Goal: Task Accomplishment & Management: Manage account settings

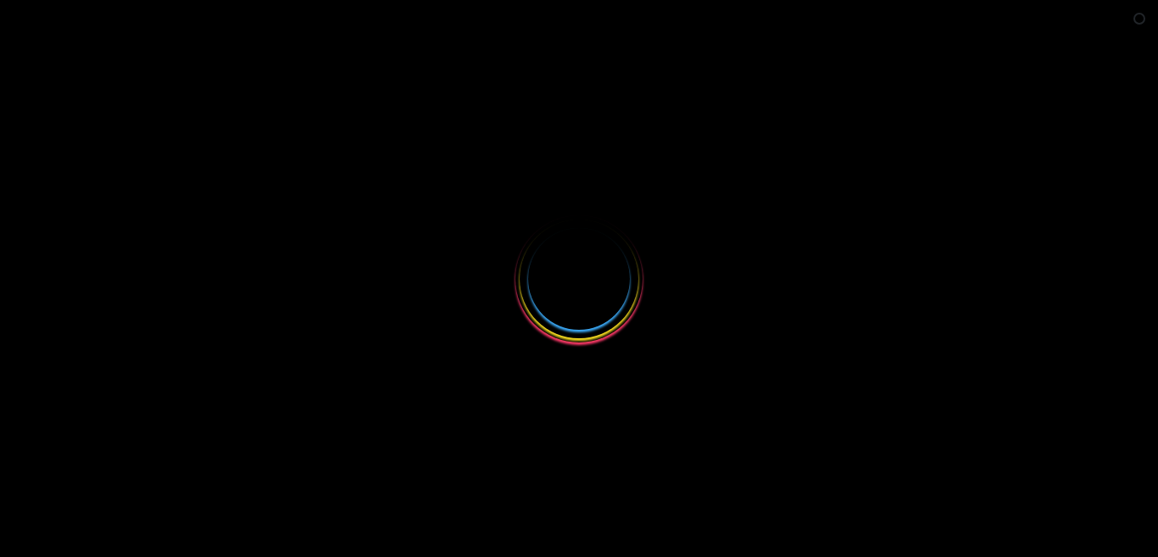
select select
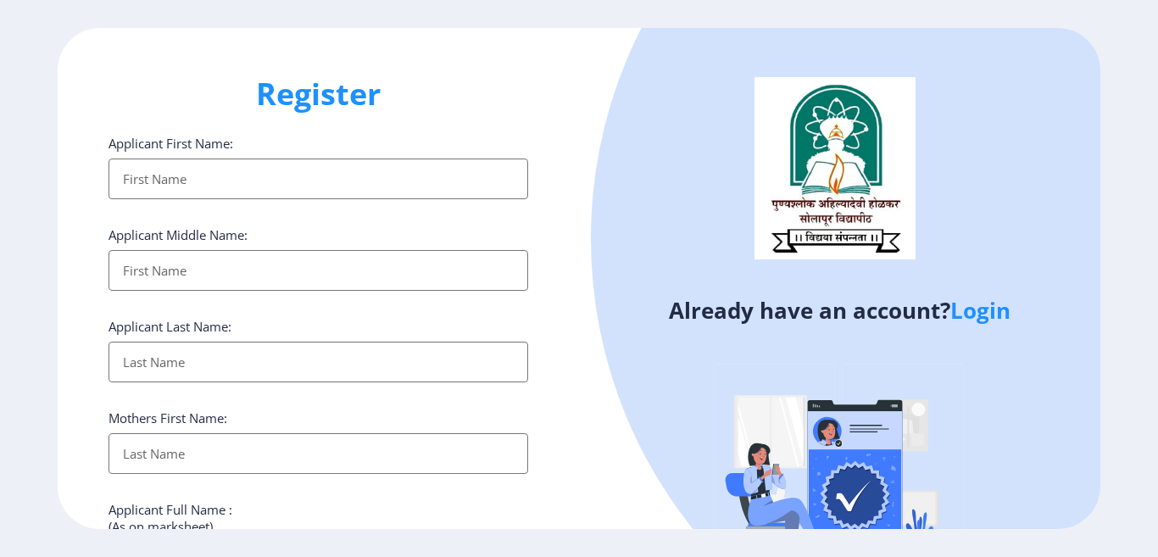
click at [973, 315] on link "Login" at bounding box center [980, 310] width 60 height 31
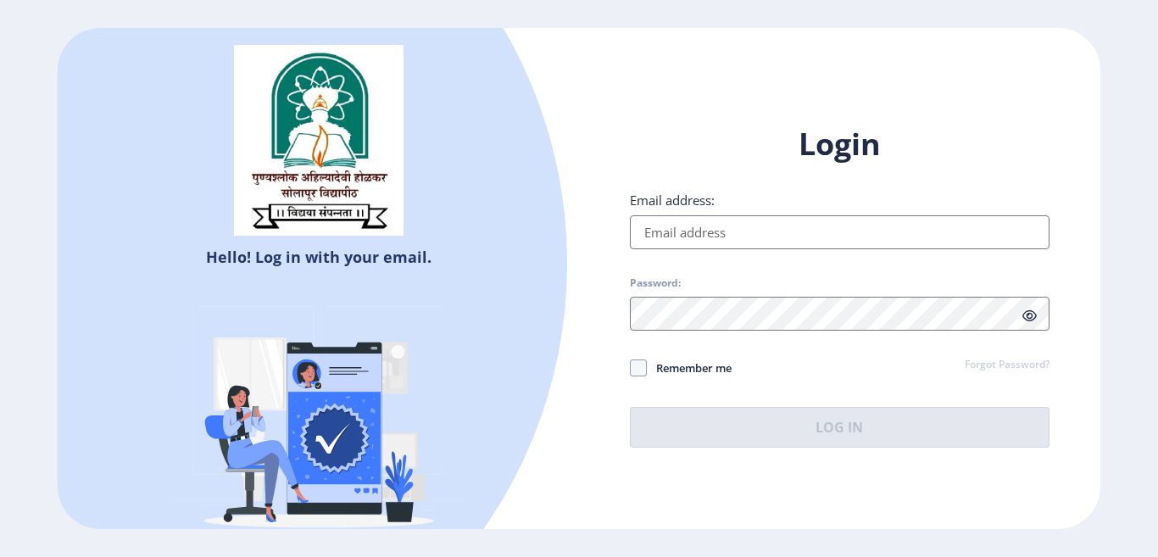
click at [671, 238] on input "Email address:" at bounding box center [840, 232] width 420 height 34
type input "[EMAIL_ADDRESS][DOMAIN_NAME]"
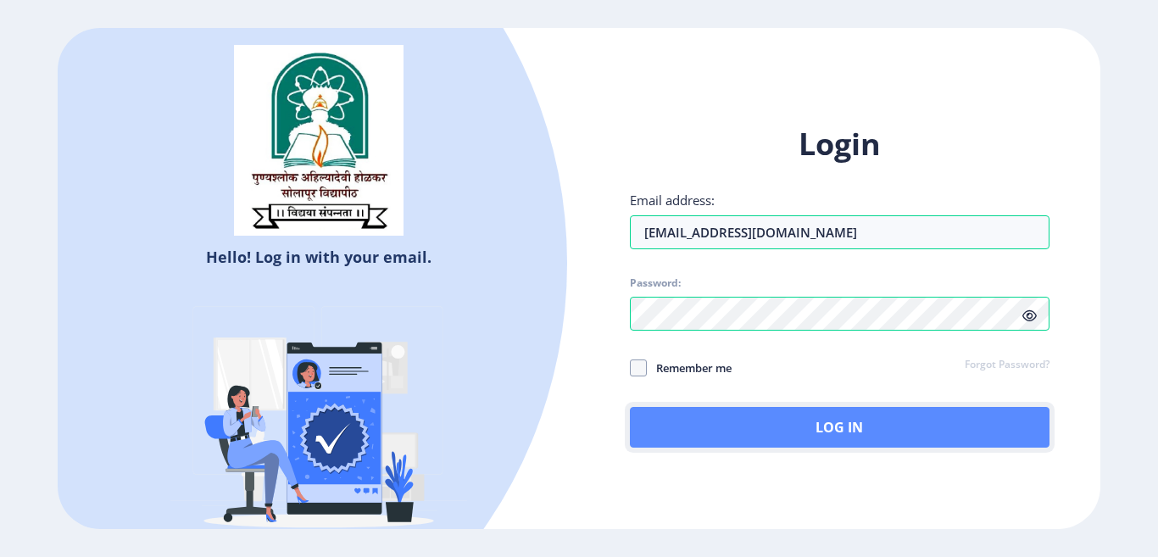
click at [767, 420] on button "Log In" at bounding box center [840, 427] width 420 height 41
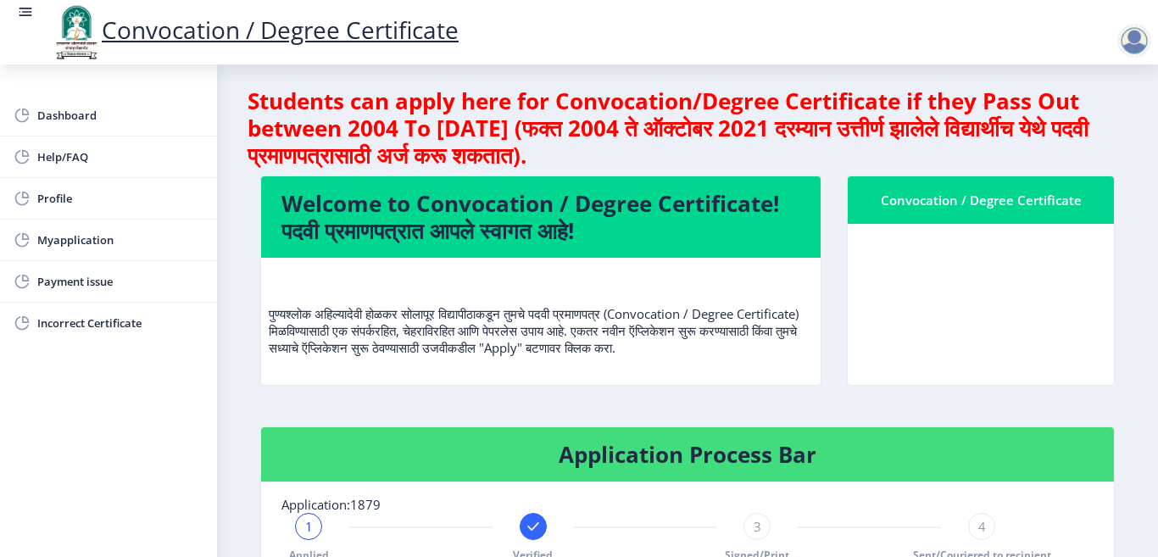
scroll to position [177, 0]
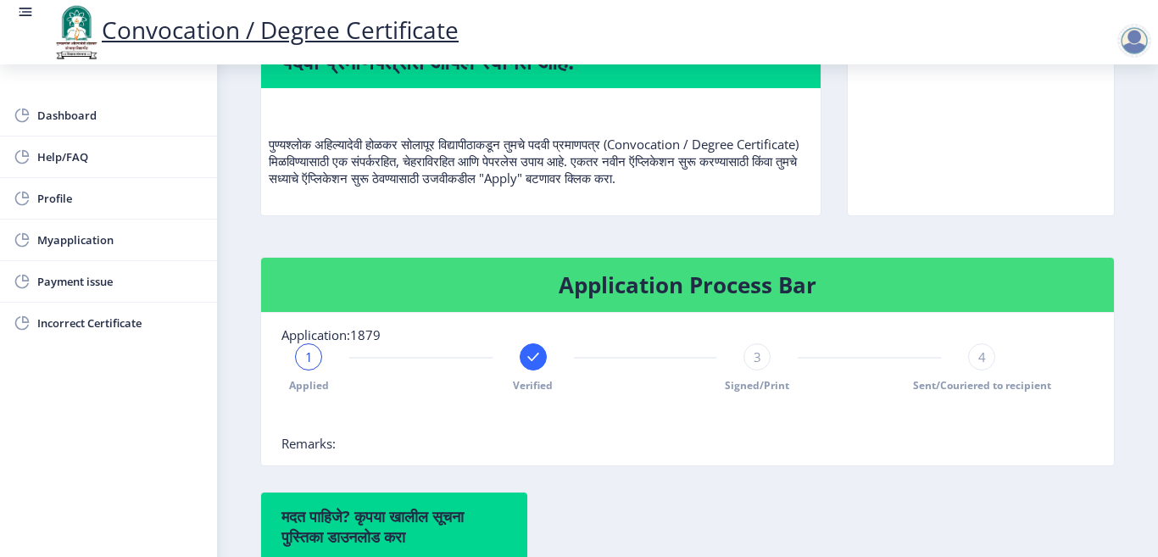
click at [537, 393] on span "Verified" at bounding box center [533, 385] width 40 height 14
click at [526, 370] on div "2" at bounding box center [533, 356] width 27 height 27
click at [296, 370] on div at bounding box center [308, 356] width 27 height 27
click at [521, 393] on span "Verified" at bounding box center [533, 385] width 40 height 14
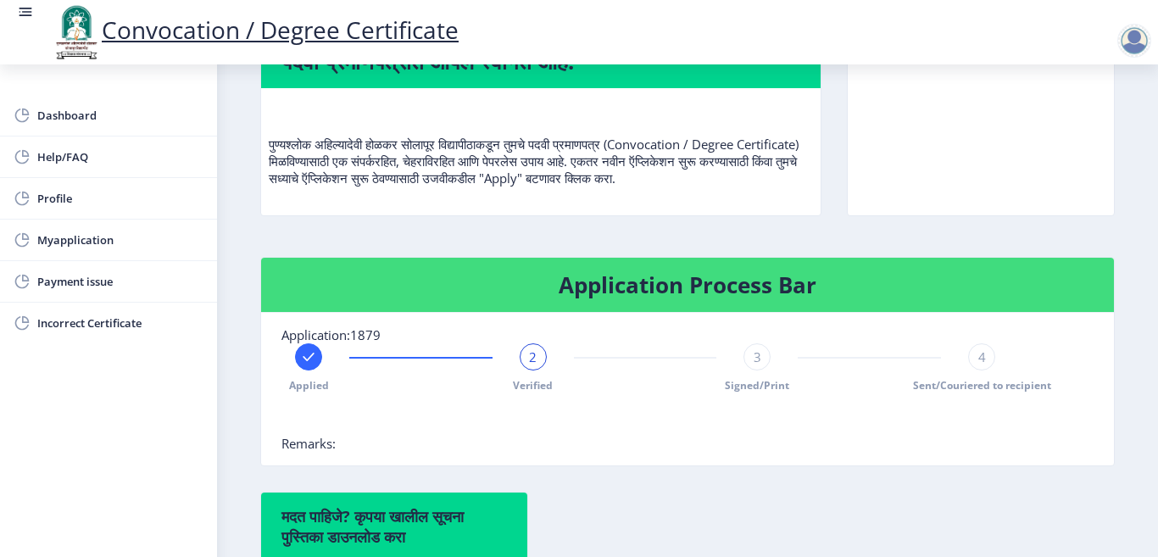
click at [521, 393] on span "Verified" at bounding box center [533, 385] width 40 height 14
click at [526, 366] on div "2" at bounding box center [533, 356] width 27 height 27
click at [301, 365] on rect at bounding box center [308, 356] width 17 height 17
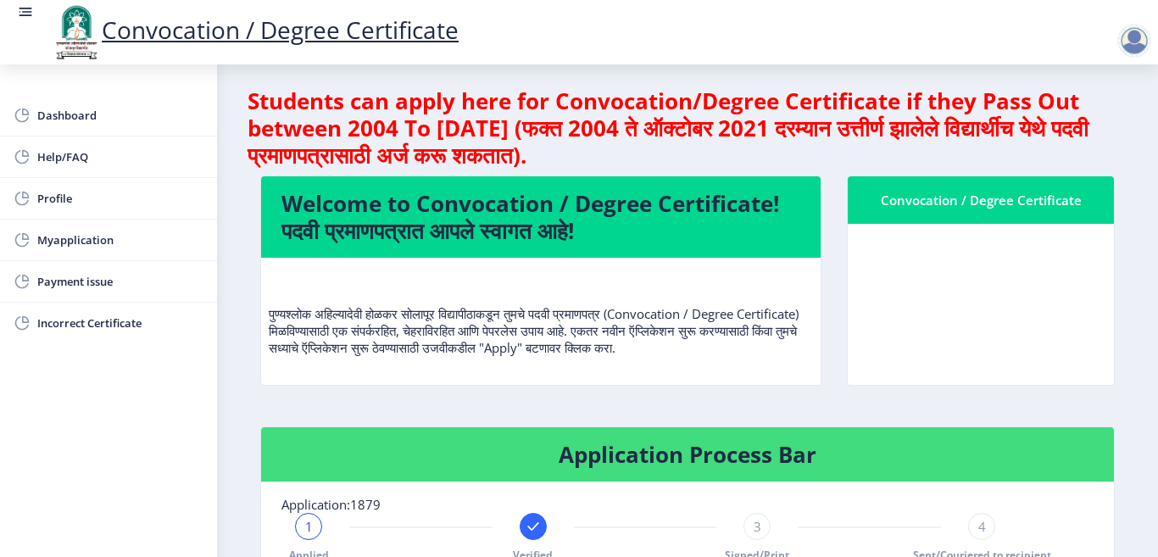
scroll to position [0, 0]
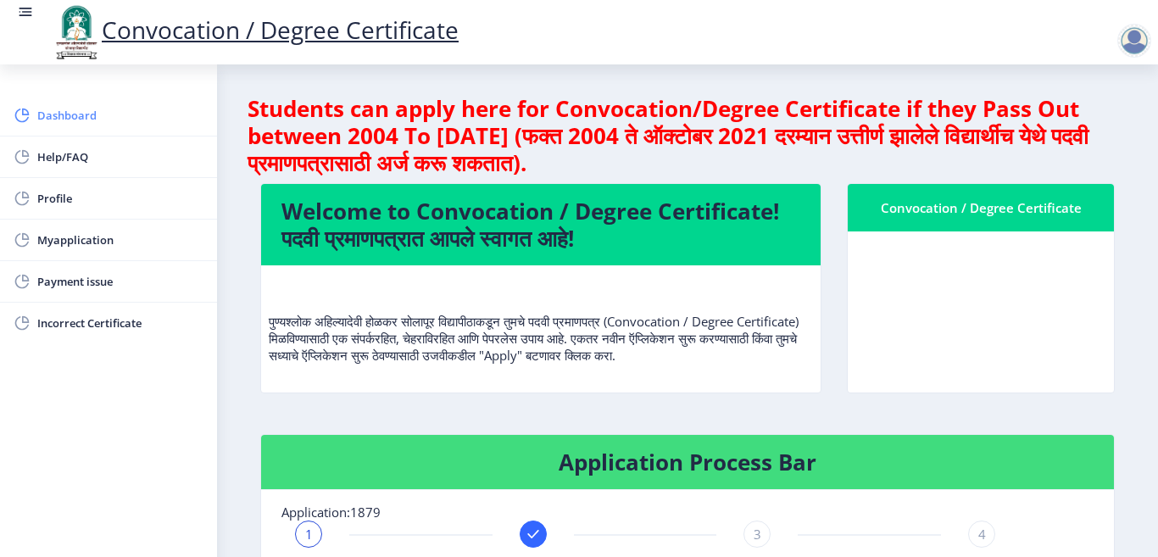
click at [82, 123] on span "Dashboard" at bounding box center [120, 115] width 166 height 20
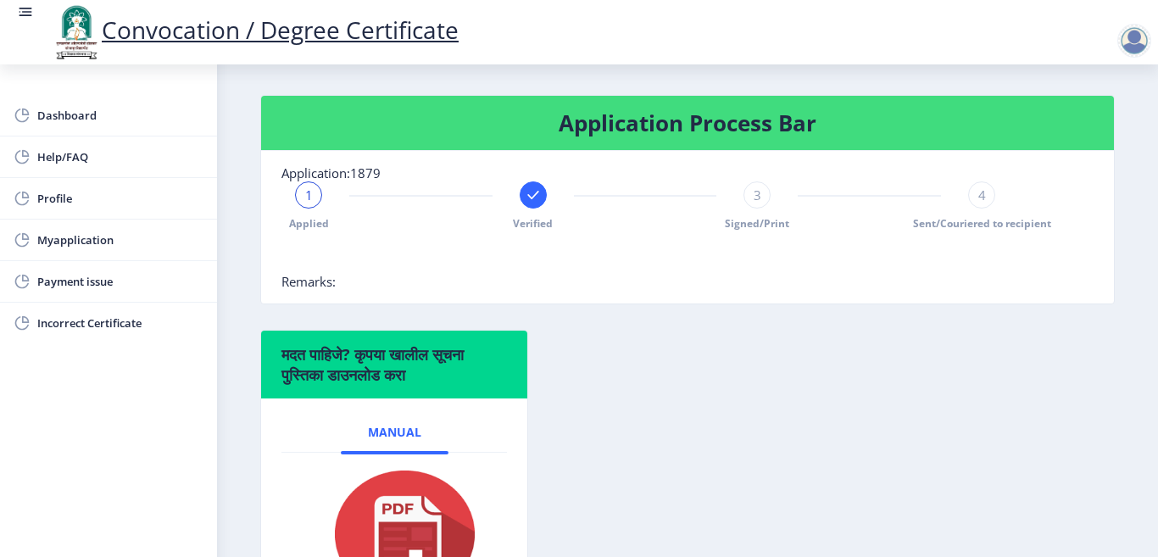
scroll to position [85, 0]
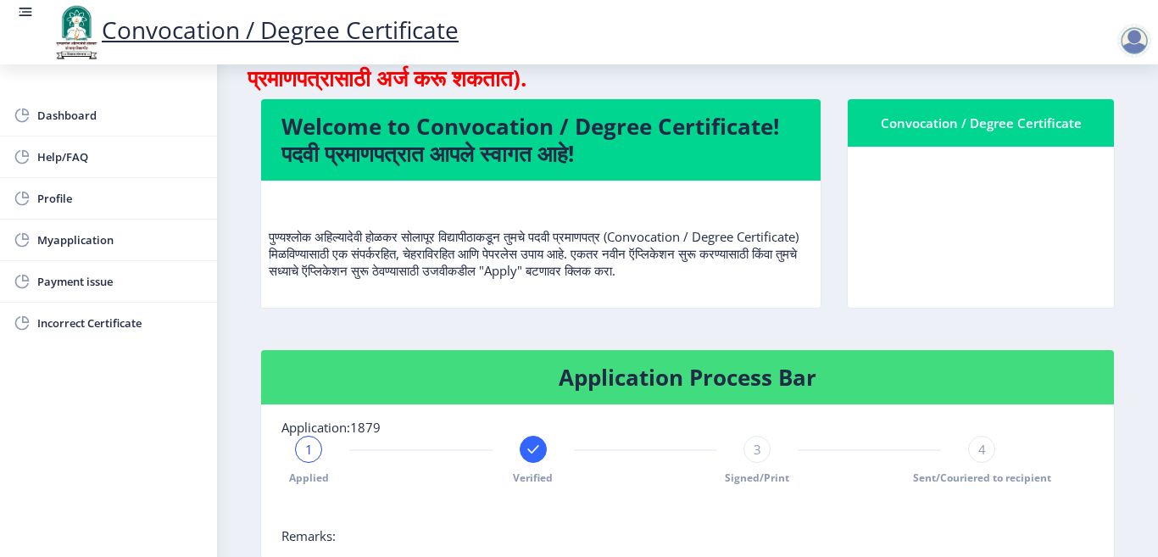
click at [1113, 44] on nb-action at bounding box center [1137, 41] width 75 height 20
click at [1123, 41] on div at bounding box center [1134, 41] width 34 height 34
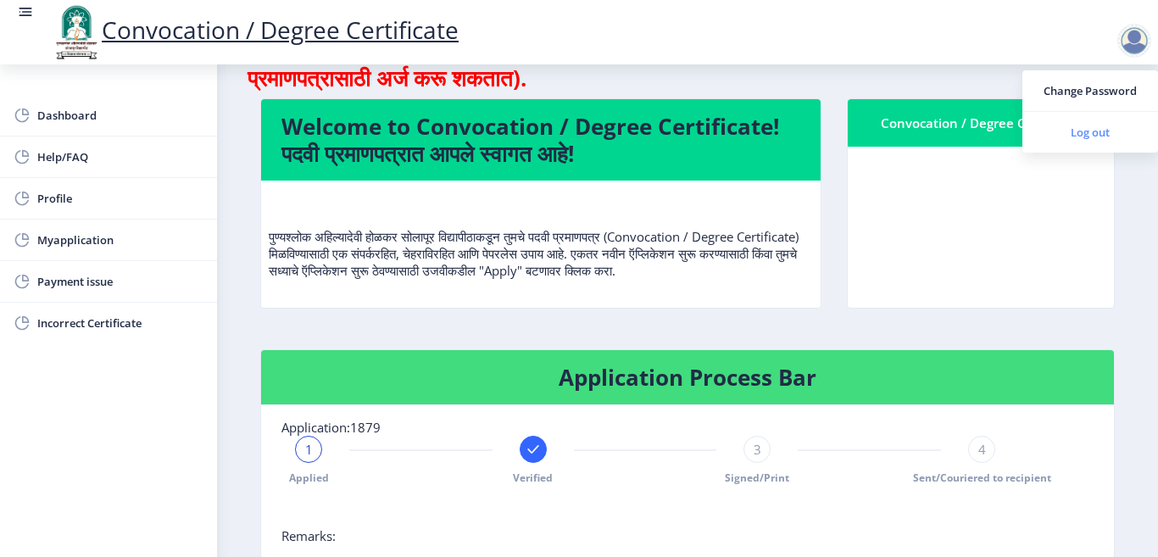
click at [1073, 133] on span "Log out" at bounding box center [1090, 132] width 109 height 20
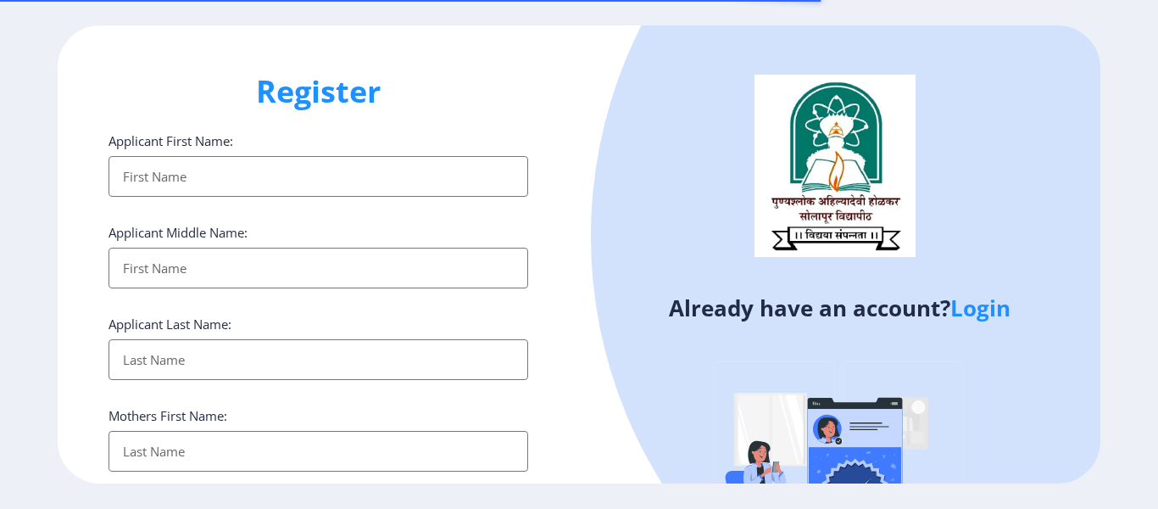
select select
